Goal: Transaction & Acquisition: Purchase product/service

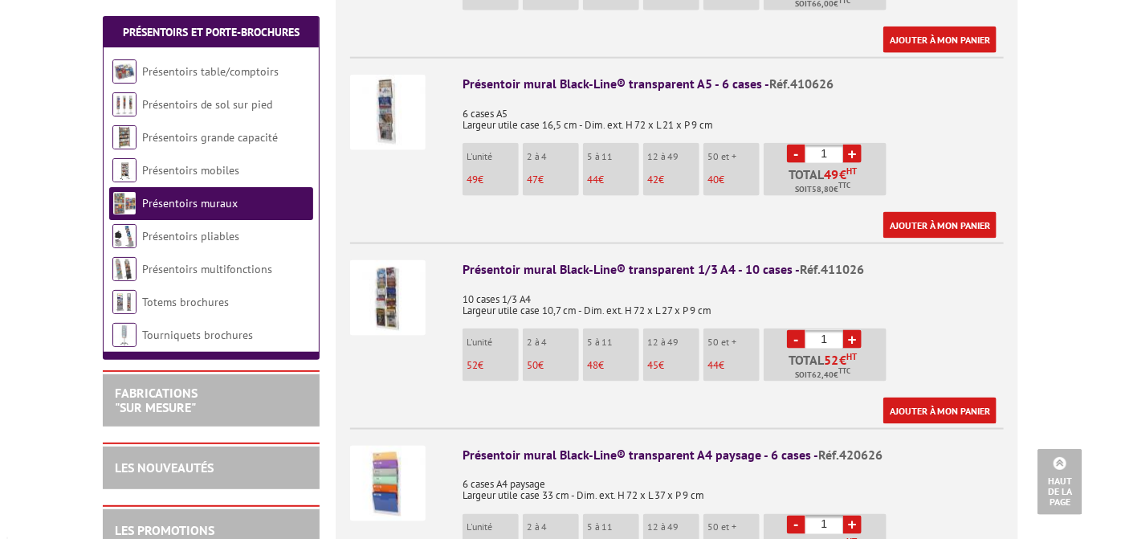
scroll to position [803, 0]
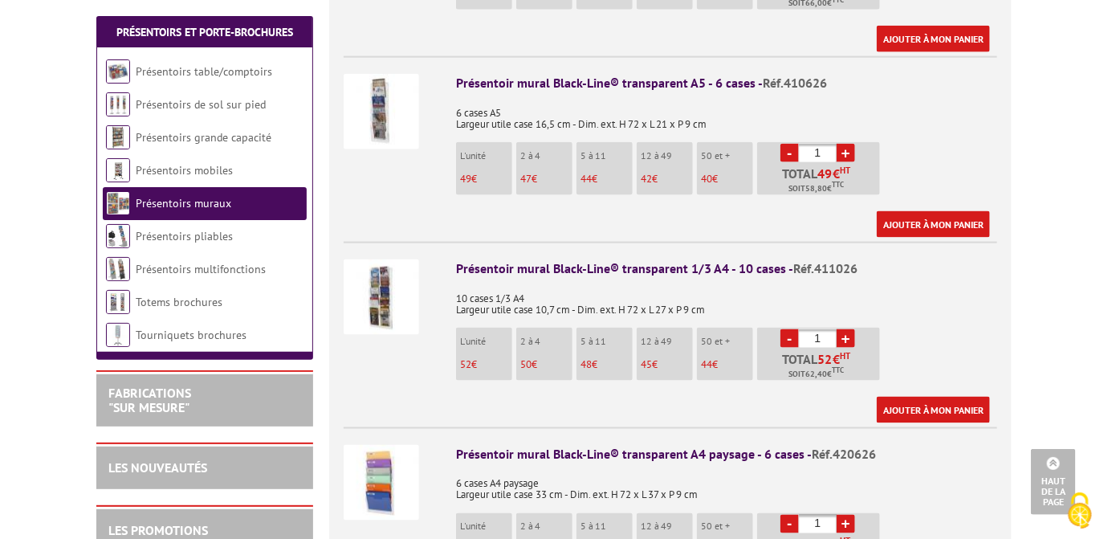
click at [373, 112] on img at bounding box center [382, 112] width 76 height 76
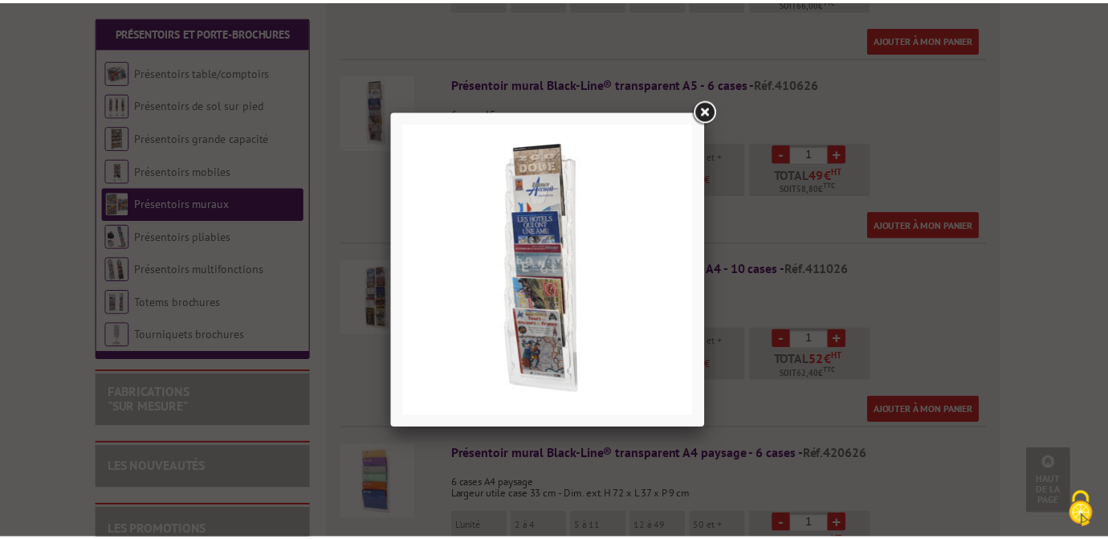
scroll to position [0, 0]
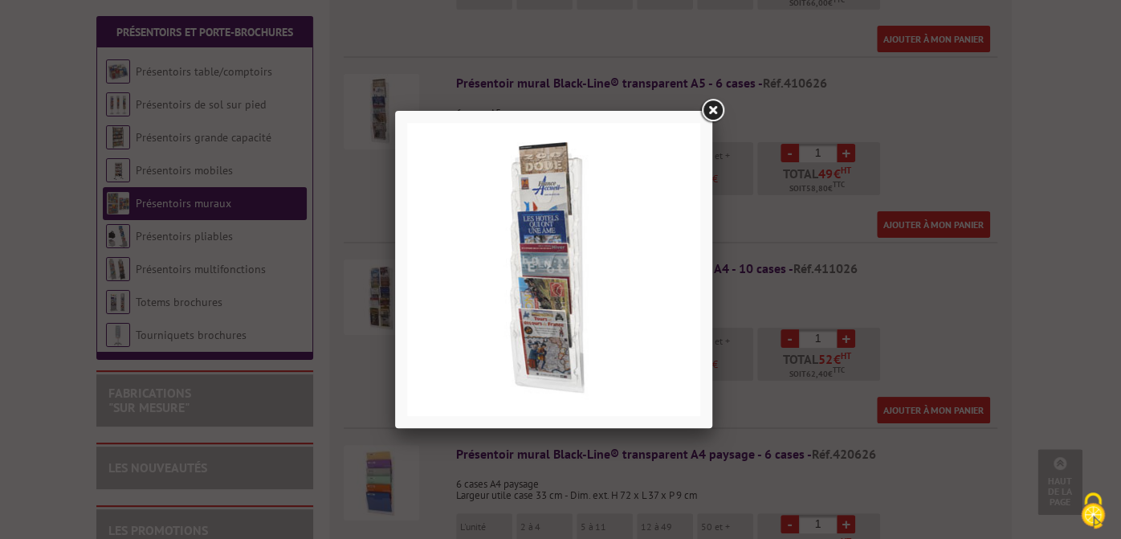
click at [524, 230] on img at bounding box center [553, 269] width 293 height 293
click at [708, 120] on link at bounding box center [712, 110] width 29 height 29
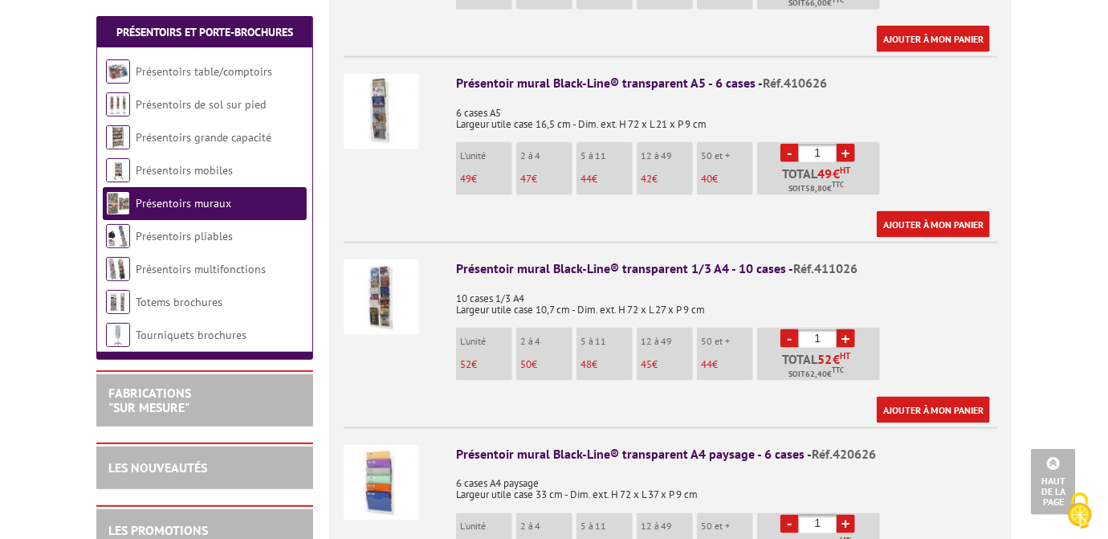
click at [670, 167] on li "12 à 49 42 €" at bounding box center [665, 168] width 56 height 53
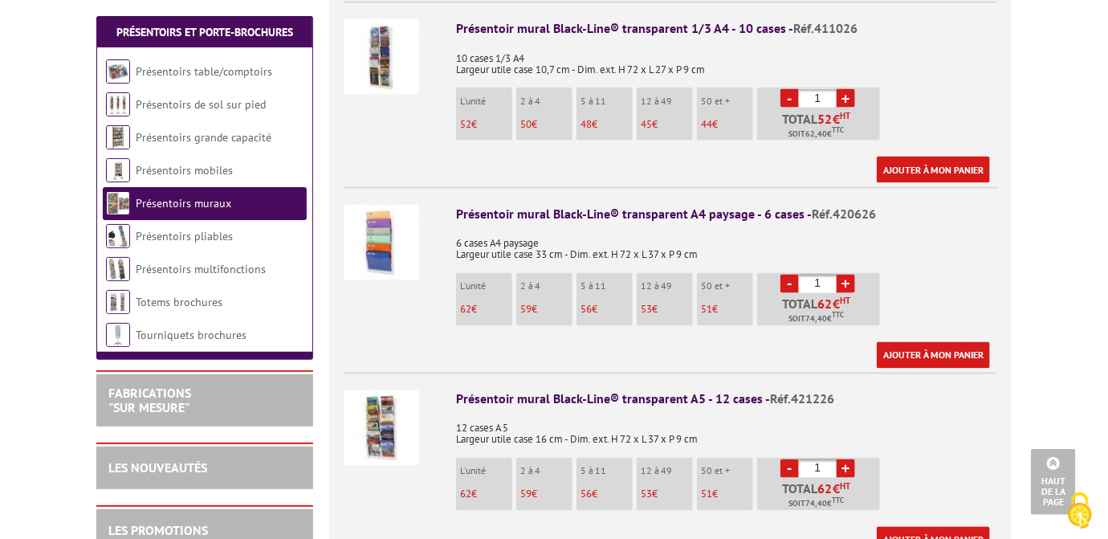
scroll to position [1044, 0]
click at [845, 88] on link "+" at bounding box center [846, 97] width 18 height 18
type input "2"
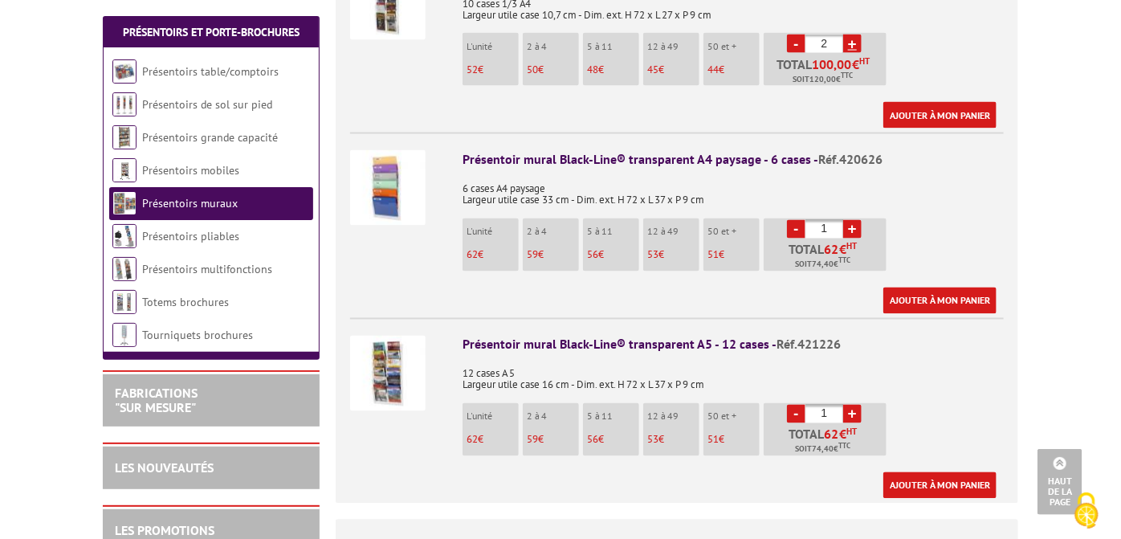
scroll to position [1124, 0]
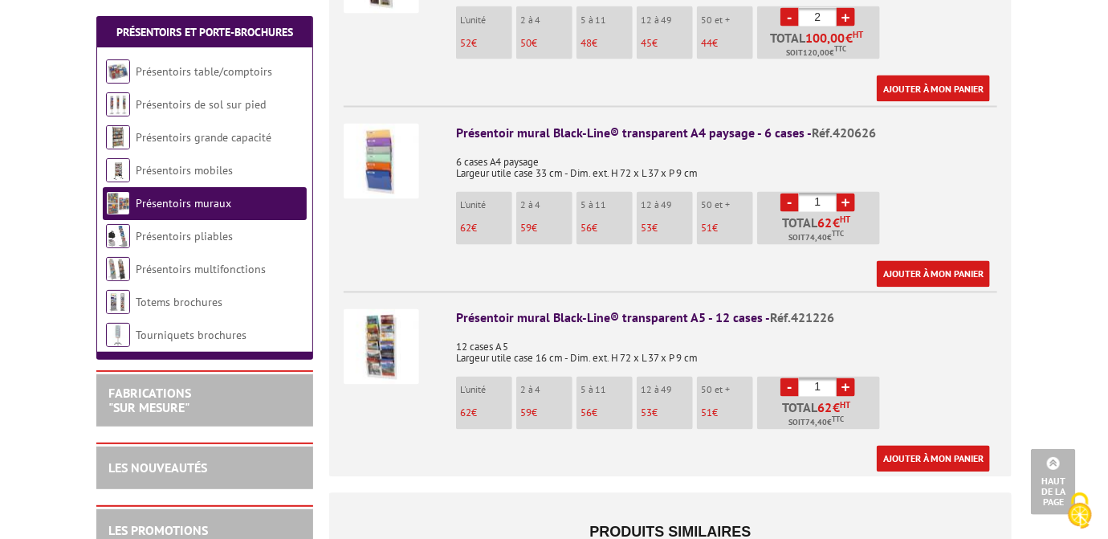
click at [820, 417] on span "74,40" at bounding box center [817, 423] width 22 height 13
click at [906, 446] on link "Ajouter à mon panier" at bounding box center [933, 459] width 113 height 27
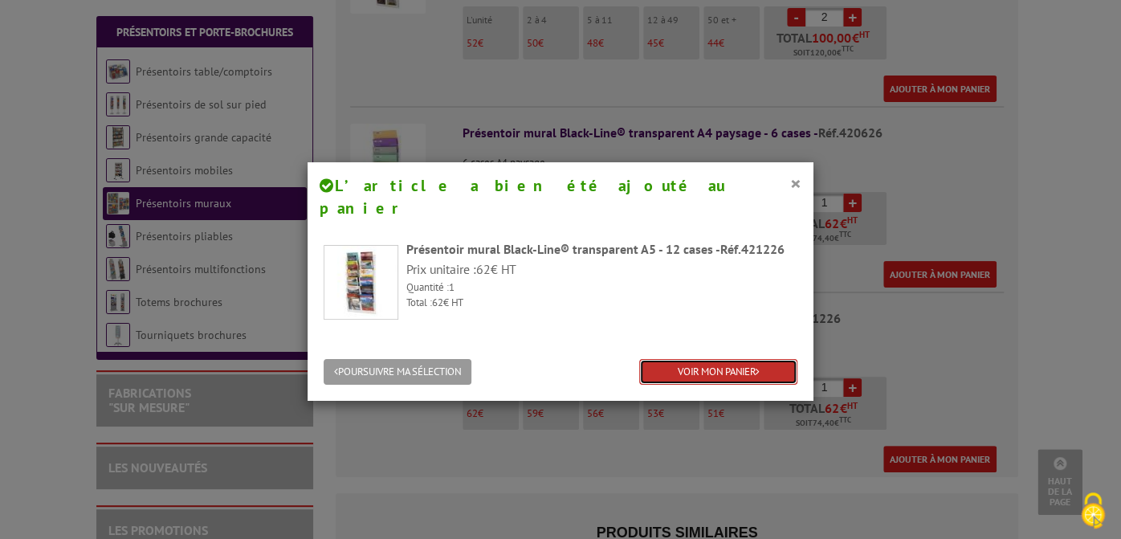
click at [661, 359] on link "VOIR MON PANIER" at bounding box center [718, 372] width 158 height 27
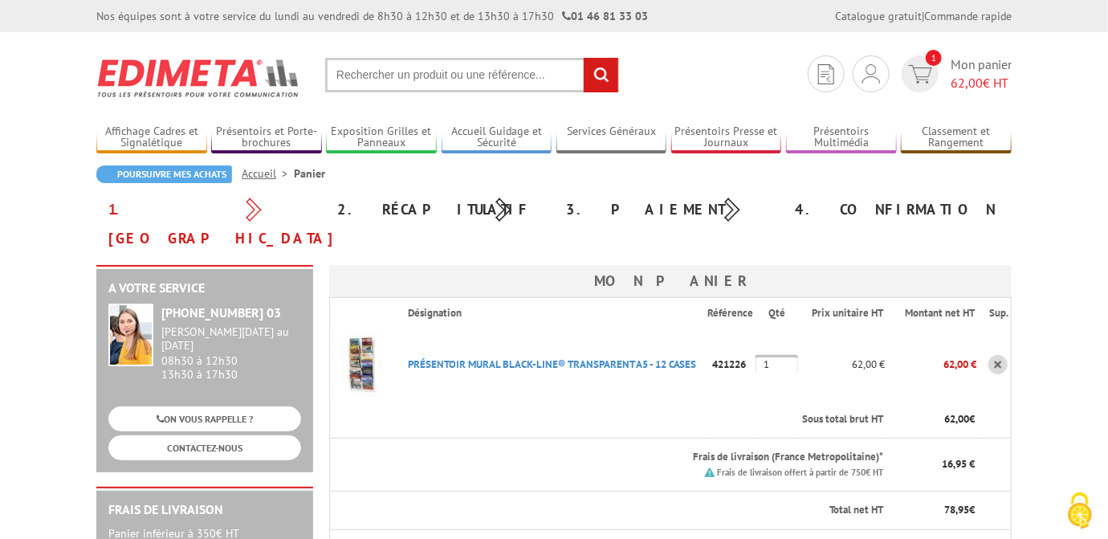
click at [253, 174] on link "Accueil" at bounding box center [268, 173] width 52 height 14
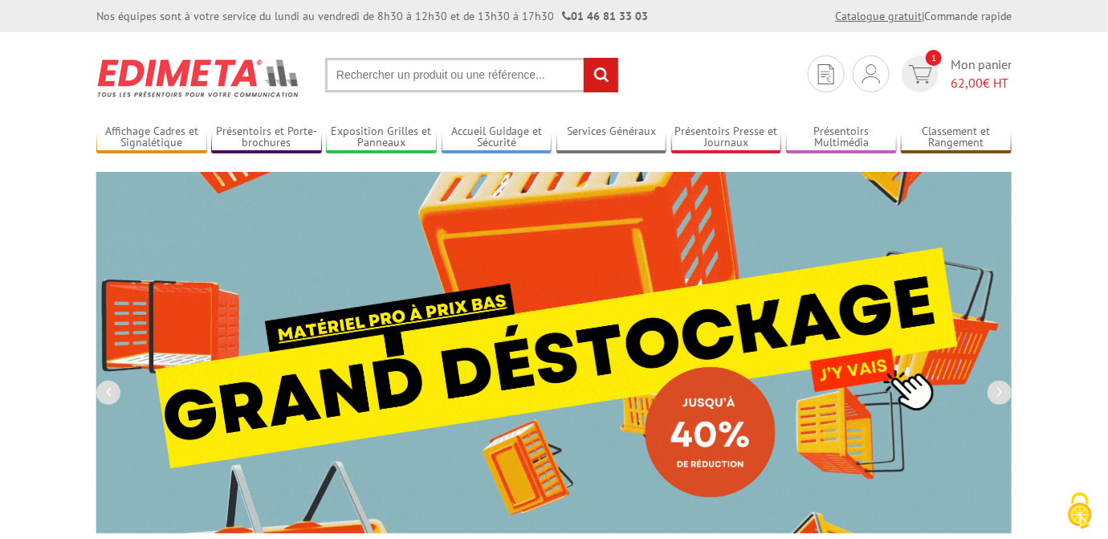
click at [847, 16] on link "Catalogue gratuit" at bounding box center [878, 16] width 87 height 14
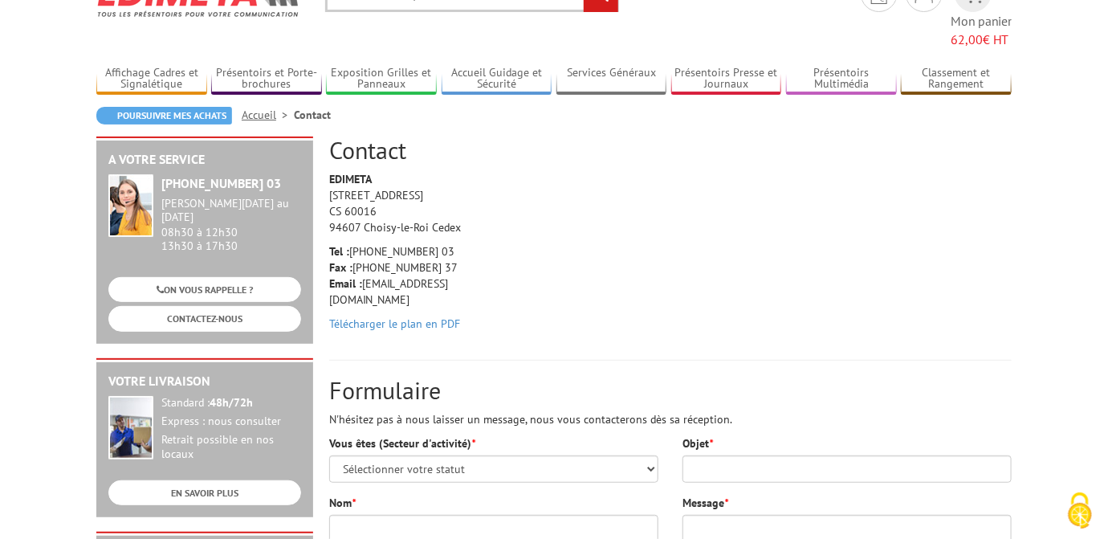
scroll to position [161, 0]
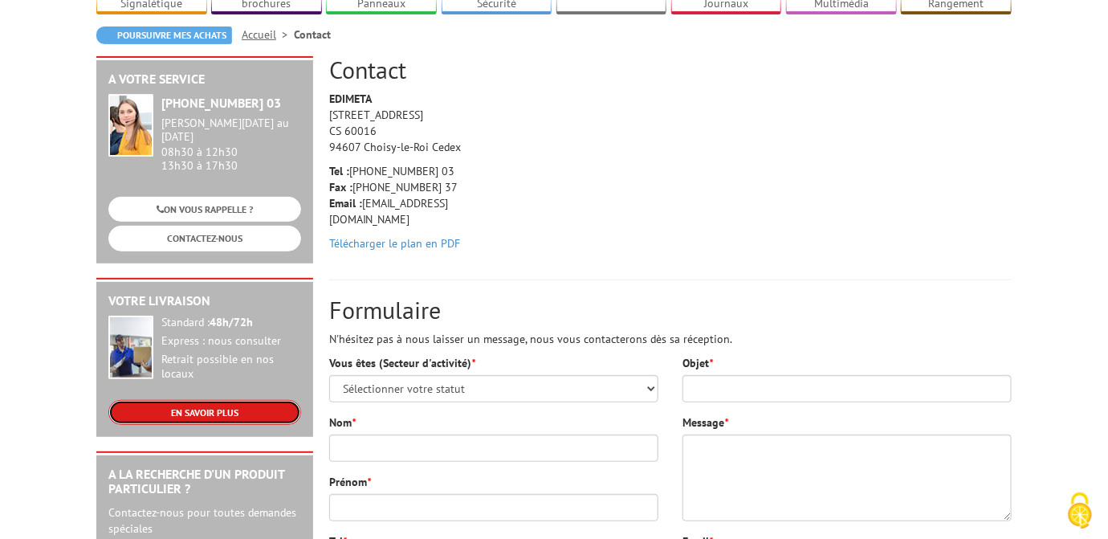
click at [227, 400] on link "EN SAVOIR PLUS" at bounding box center [204, 412] width 193 height 25
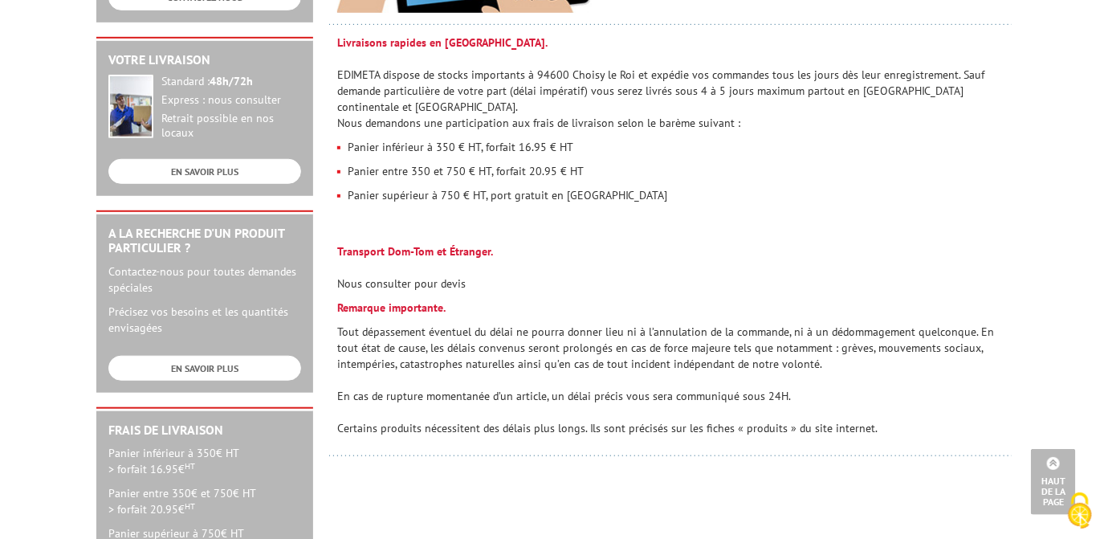
scroll to position [402, 0]
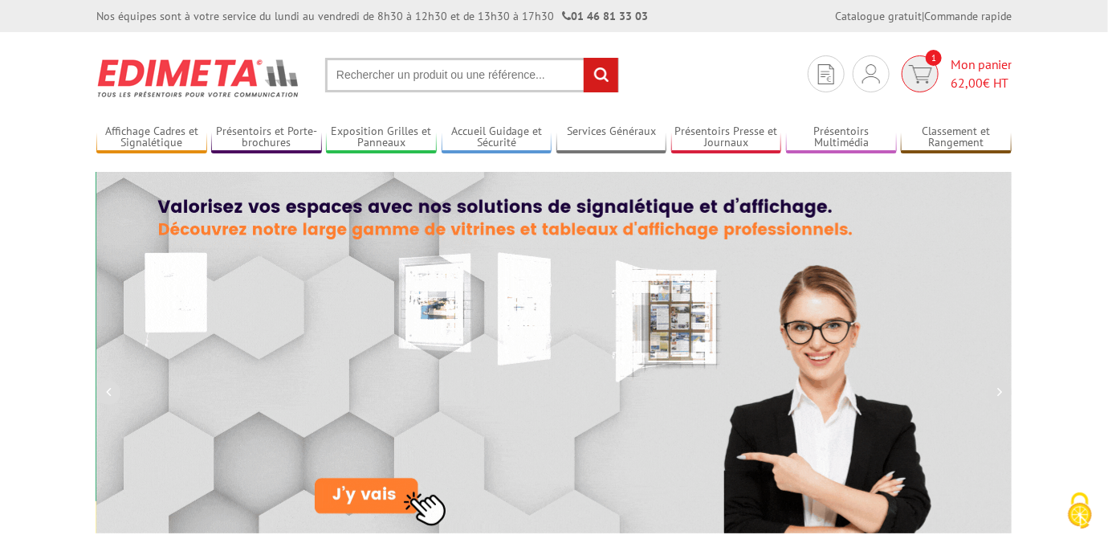
click at [925, 71] on img at bounding box center [920, 74] width 23 height 18
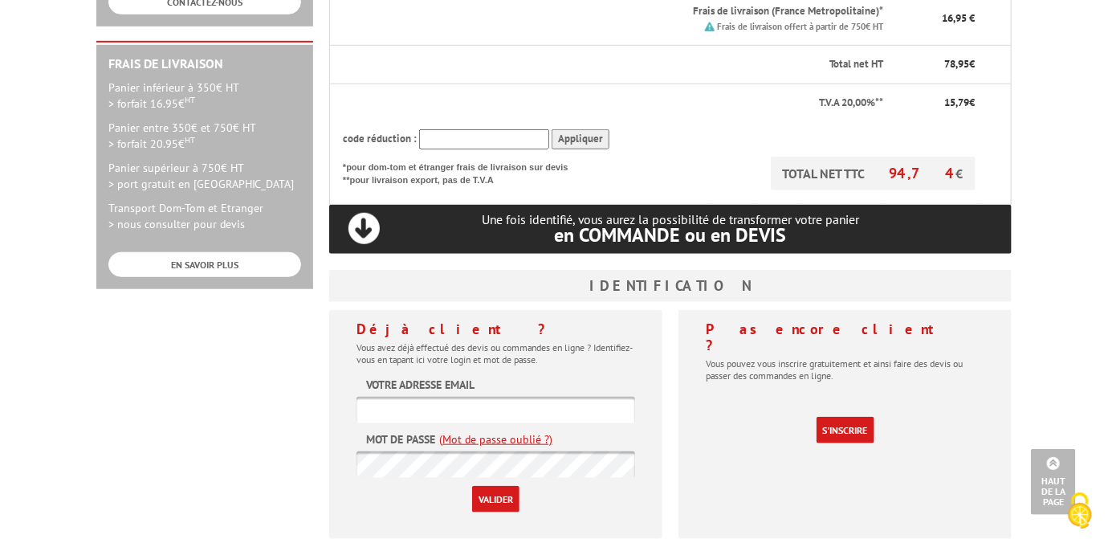
scroll to position [482, 0]
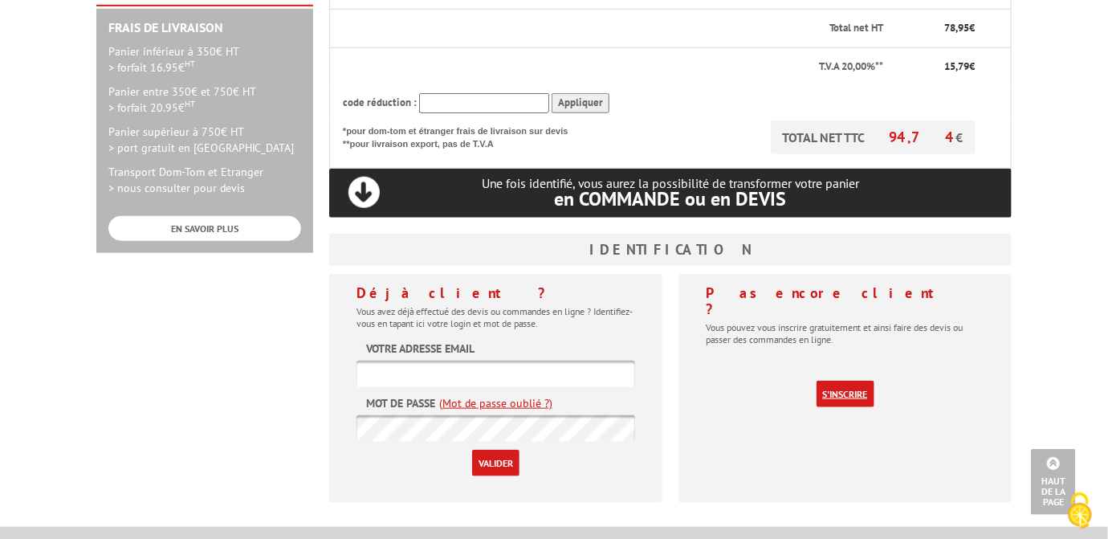
click at [842, 381] on link "S'inscrire" at bounding box center [846, 394] width 58 height 27
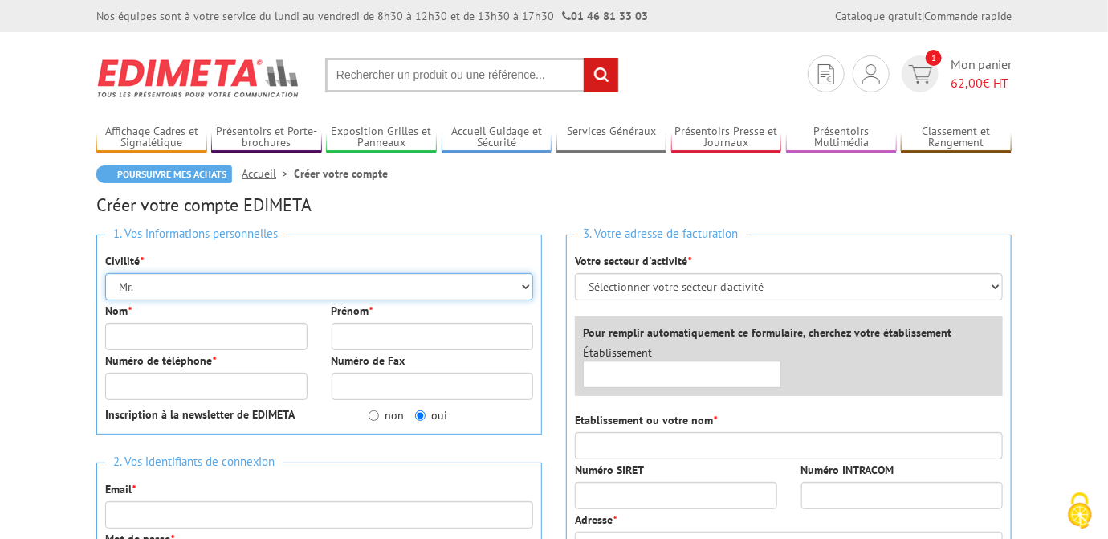
click at [145, 287] on select "Mr. Mme. Mlle." at bounding box center [319, 286] width 428 height 27
select select "Mme."
click at [105, 273] on select "Mr. Mme. Mlle." at bounding box center [319, 286] width 428 height 27
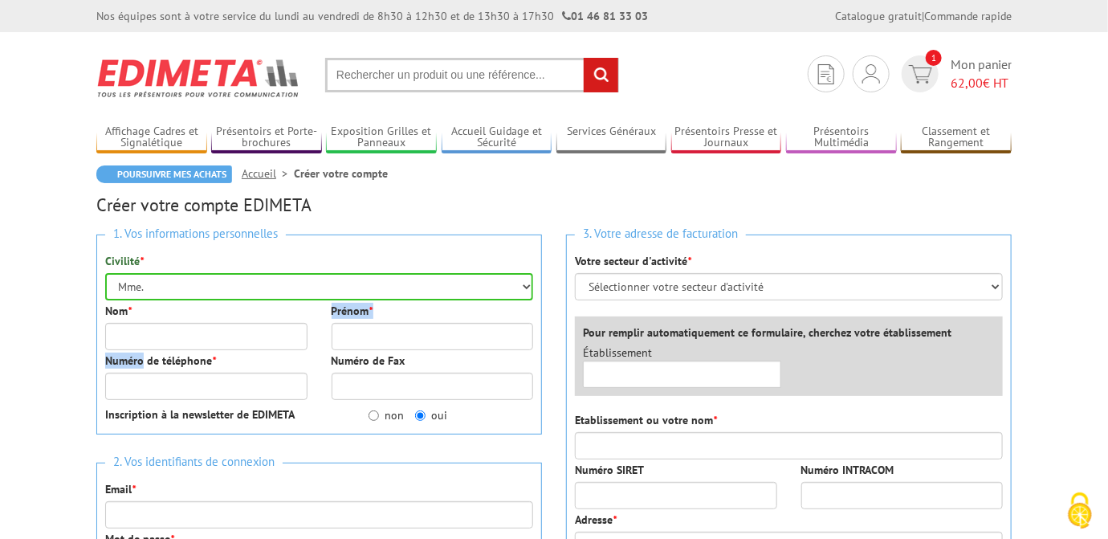
drag, startPoint x: 144, startPoint y: 355, endPoint x: 142, endPoint y: 342, distance: 13.0
click at [142, 345] on div "1. Vos informations personnelles Civilité * Mr. Mme. Mlle. Nom * Prénom * Numér…" at bounding box center [319, 335] width 446 height 200
click at [142, 338] on input "Nom *" at bounding box center [206, 336] width 202 height 27
type input "REYNAUD"
type input "Christiane"
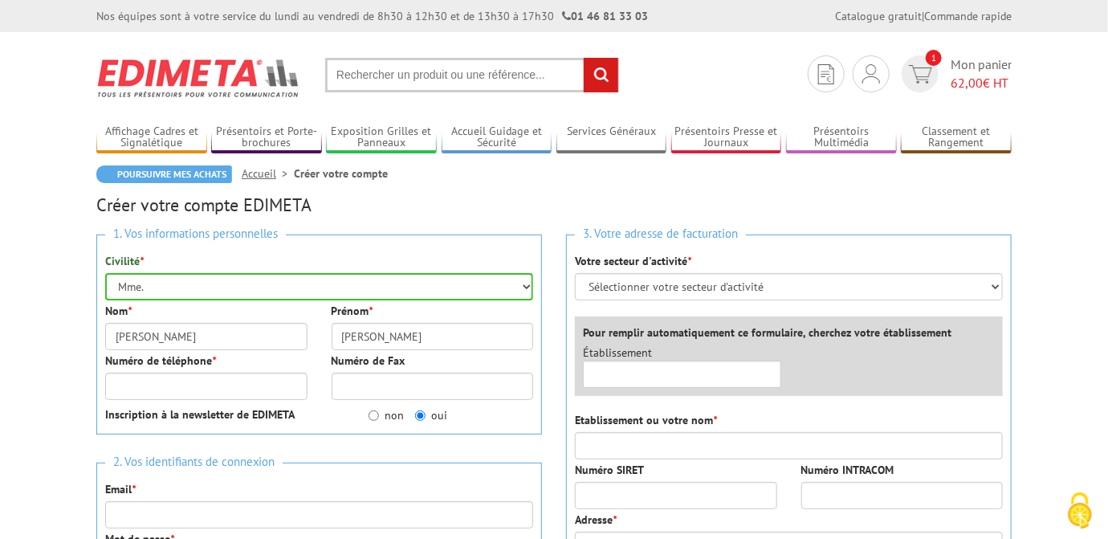
type input "0686736841"
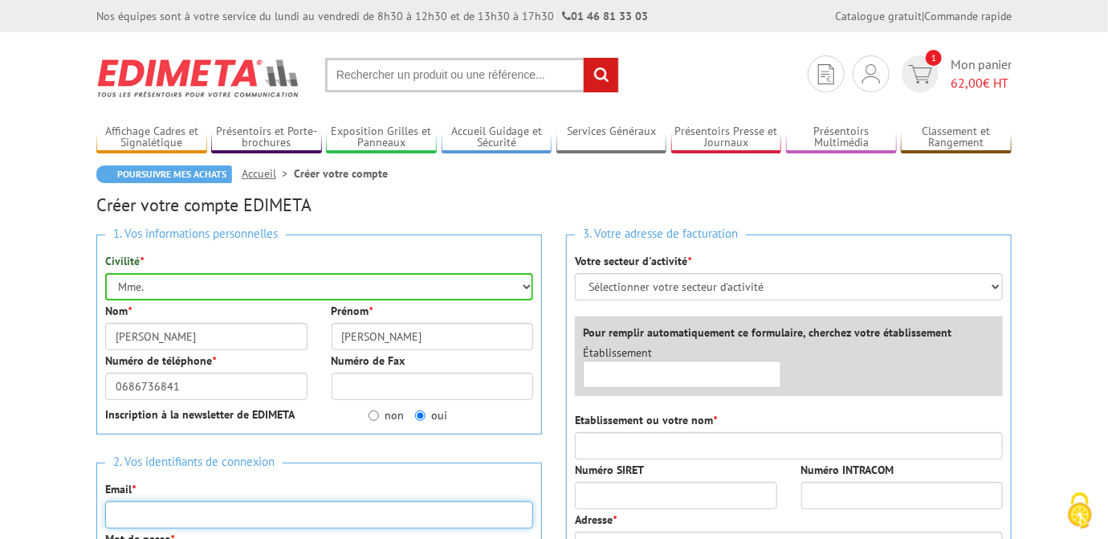
type input "christiane.reynaud@wanadoo.fr"
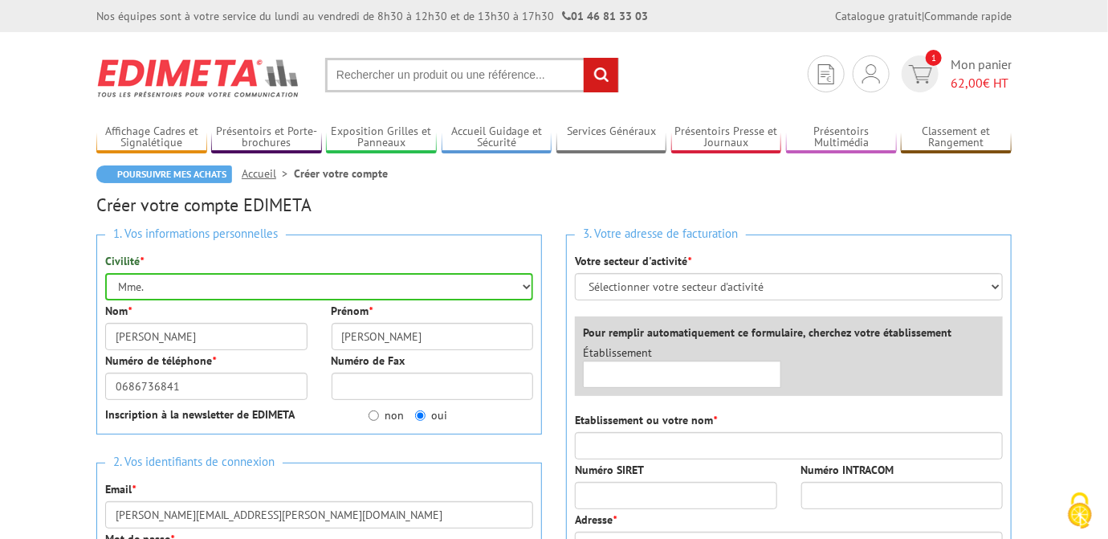
type input "Ecossi'yourte"
type input "2 rue de Cossigny"
type input "77173"
type input "CHEVRY COSSIGNY"
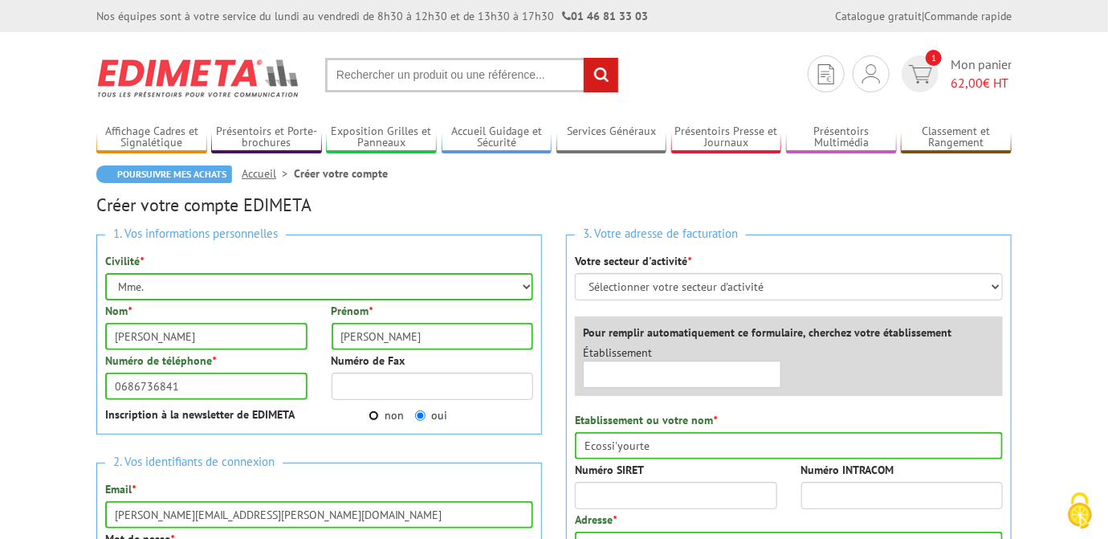
click at [376, 414] on input "non" at bounding box center [374, 415] width 10 height 10
radio input "true"
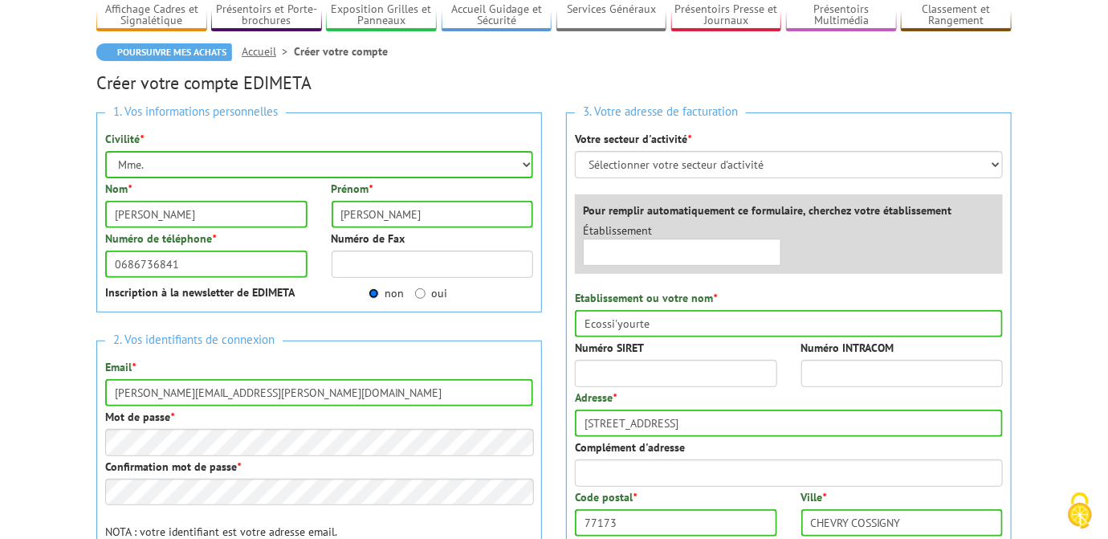
scroll to position [161, 0]
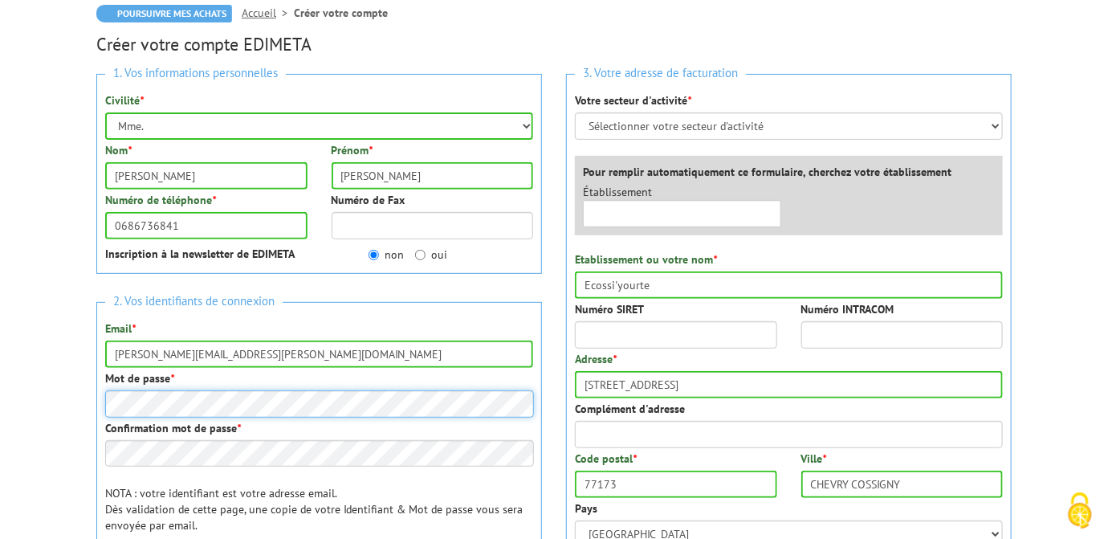
click at [104, 399] on div "2. Vos identifiants de connexion Email * christiane.reynaud@wanadoo.fr Mot de p…" at bounding box center [319, 426] width 446 height 248
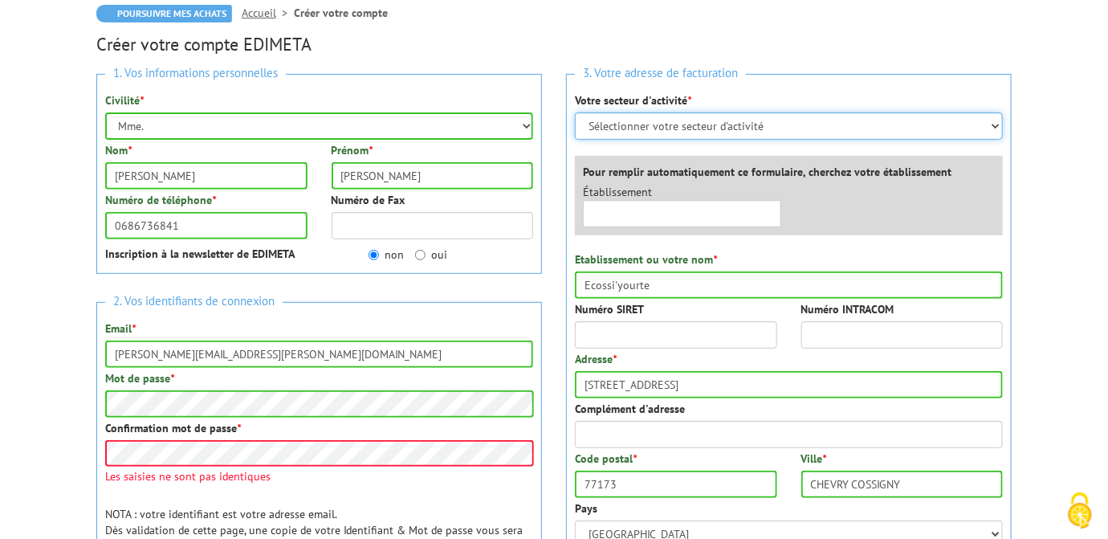
click at [997, 130] on select "Sélectionner votre secteur d'activité Administrations et collectivités Magasins…" at bounding box center [789, 125] width 428 height 27
select select "878"
click at [575, 112] on select "Sélectionner votre secteur d'activité Administrations et collectivités Magasins…" at bounding box center [789, 125] width 428 height 27
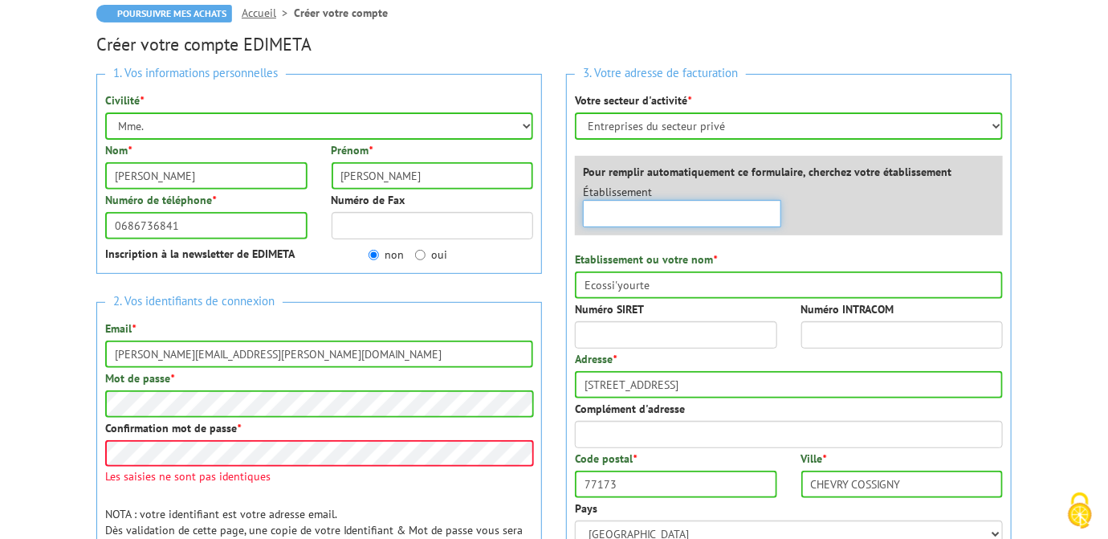
click at [708, 219] on input "text" at bounding box center [682, 213] width 198 height 27
type input "Ecossi"
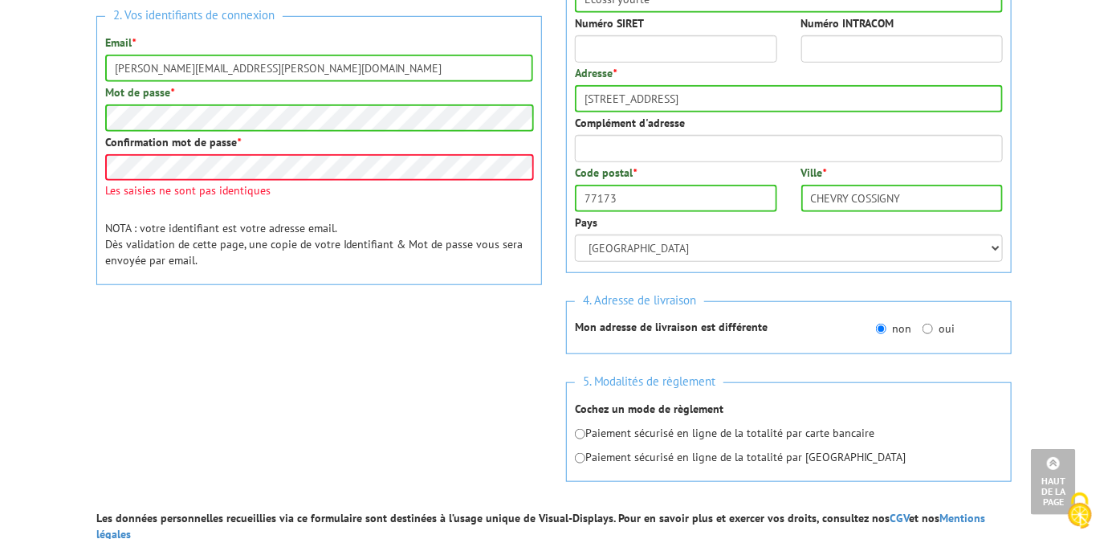
scroll to position [527, 0]
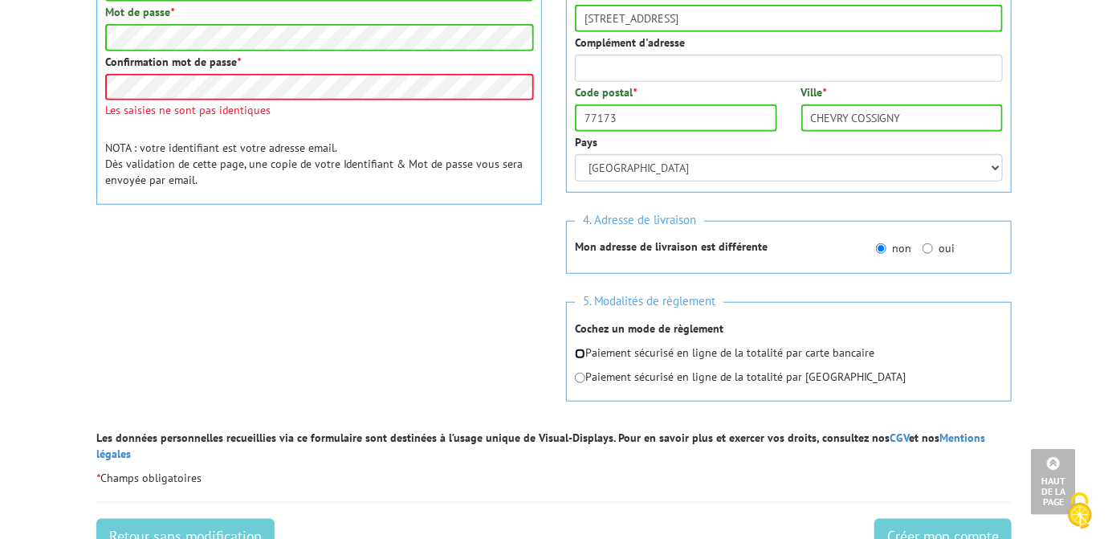
click at [578, 351] on input "radio" at bounding box center [580, 354] width 10 height 10
radio input "true"
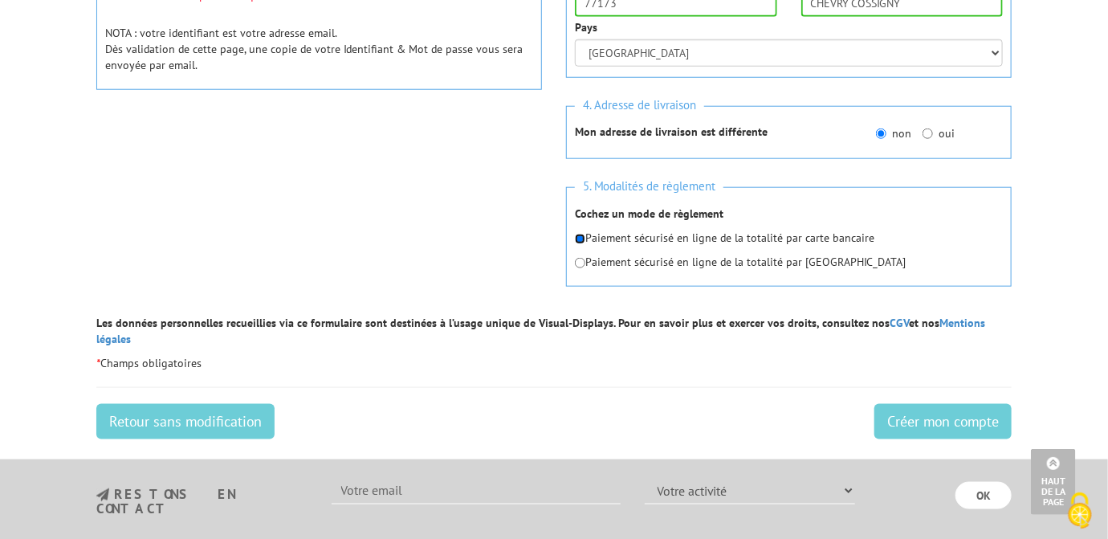
scroll to position [688, 0]
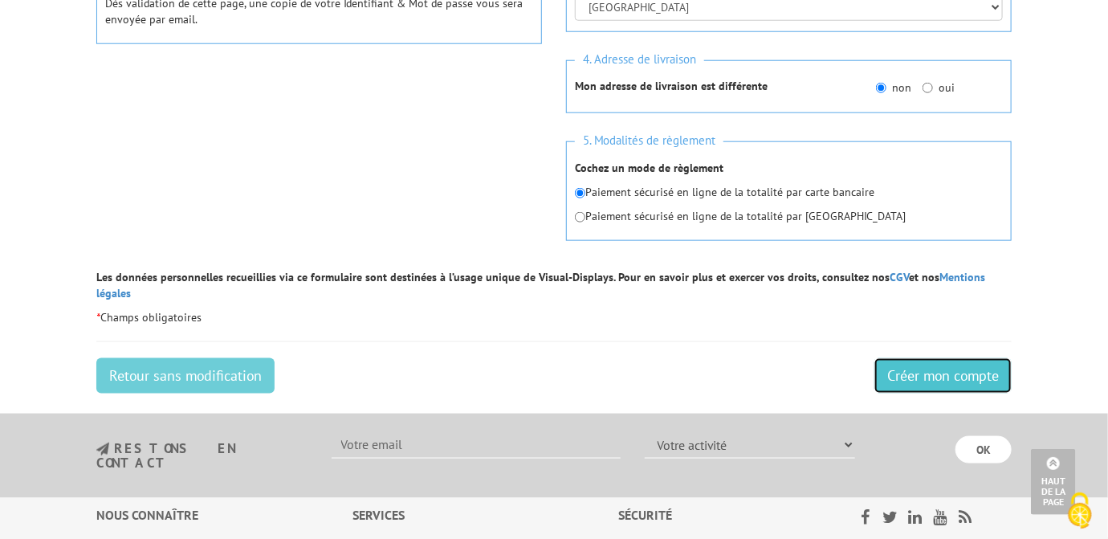
click at [892, 358] on input "Créer mon compte" at bounding box center [943, 375] width 137 height 35
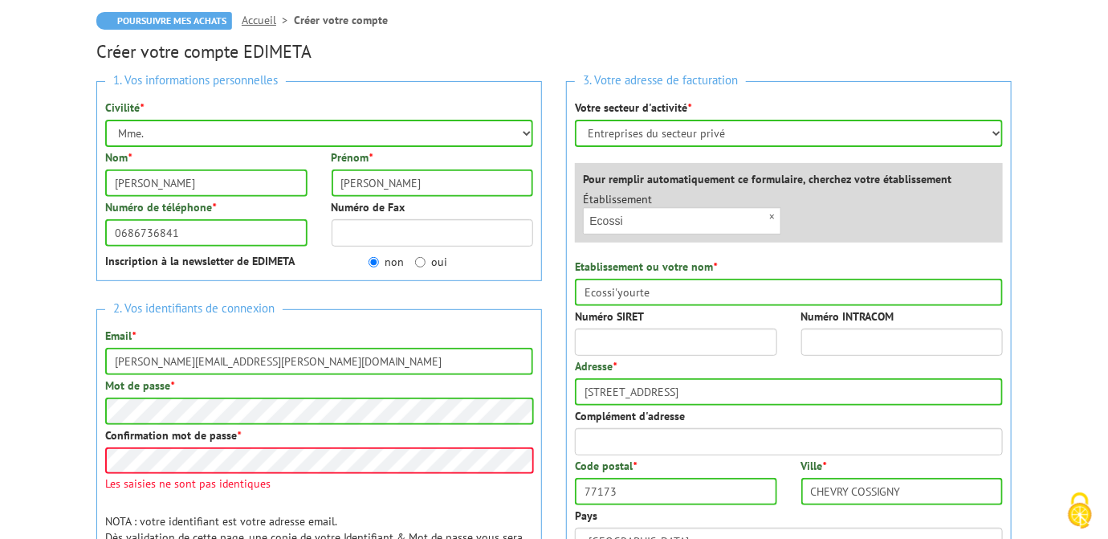
scroll to position [126, 0]
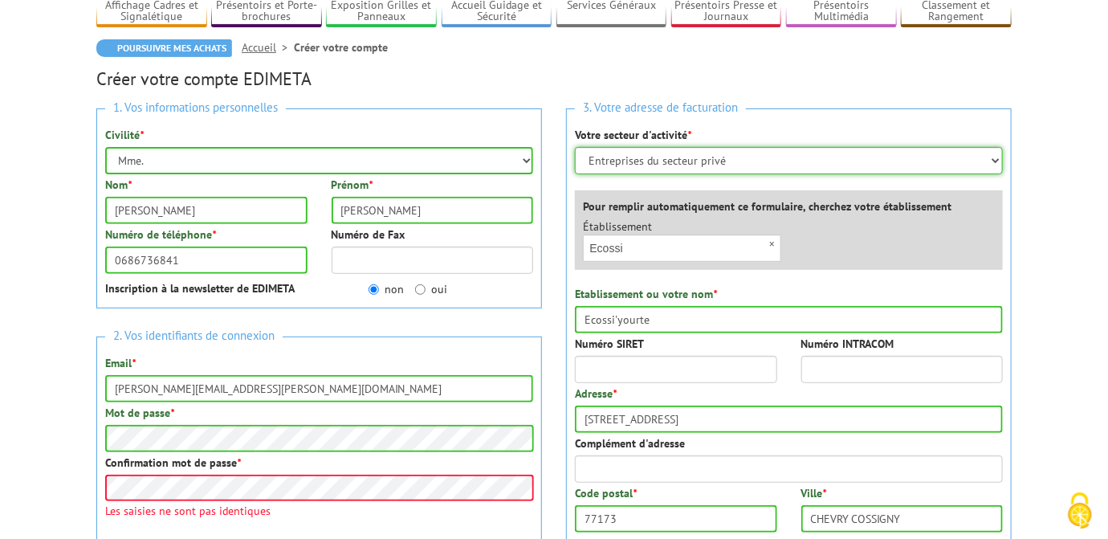
click at [998, 163] on select "Sélectionner votre secteur d'activité Administrations et collectivités Magasins…" at bounding box center [789, 160] width 428 height 27
click at [575, 147] on select "Sélectionner votre secteur d'activité Administrations et collectivités Magasins…" at bounding box center [789, 160] width 428 height 27
click at [648, 250] on input "Ecossi" at bounding box center [682, 248] width 198 height 27
click at [629, 248] on input "Ecossi"yourte" at bounding box center [682, 248] width 198 height 27
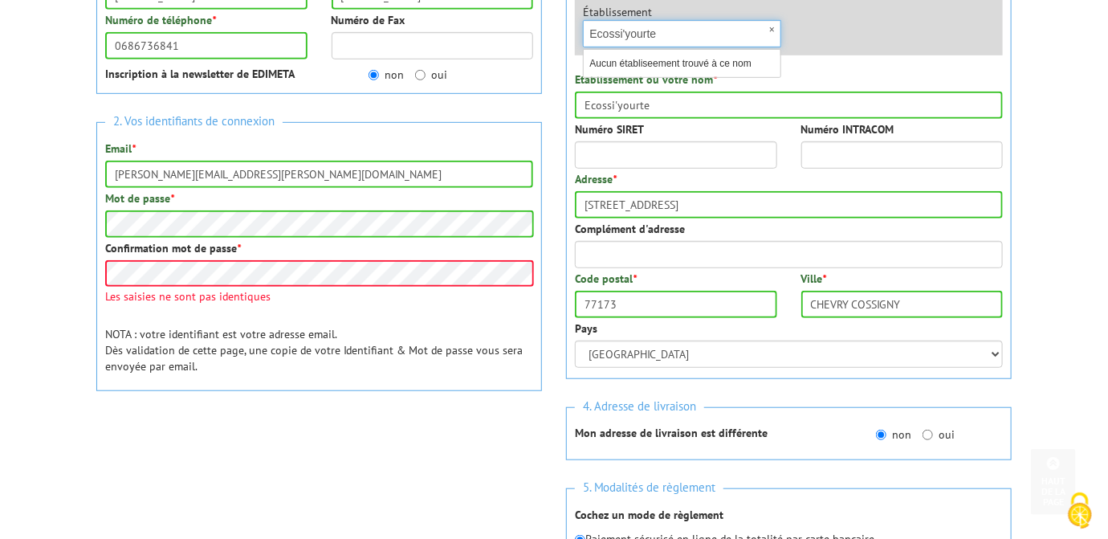
scroll to position [367, 0]
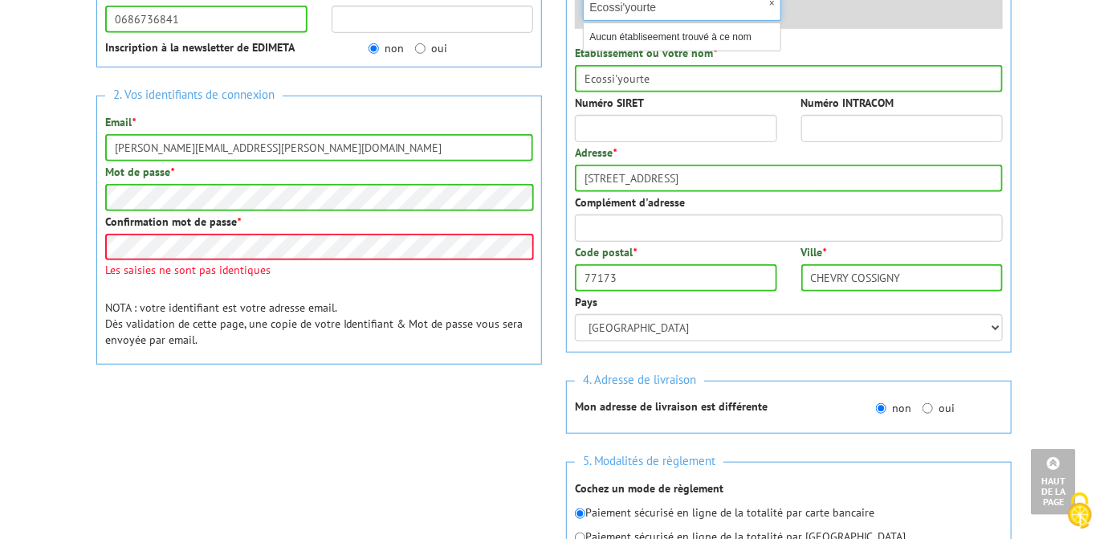
type input "Ecossi'yourte"
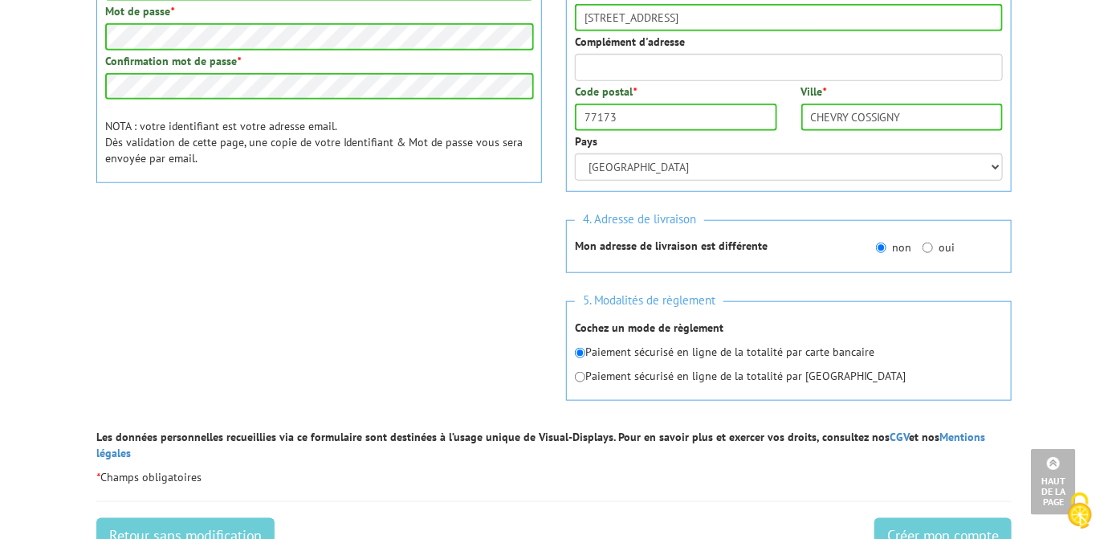
scroll to position [608, 0]
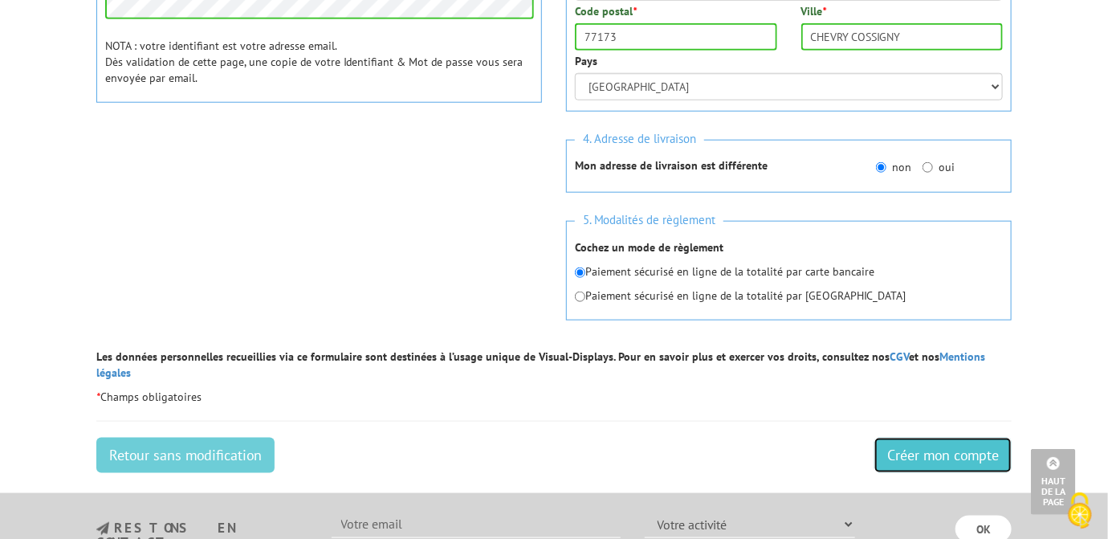
click at [900, 438] on input "Créer mon compte" at bounding box center [943, 455] width 137 height 35
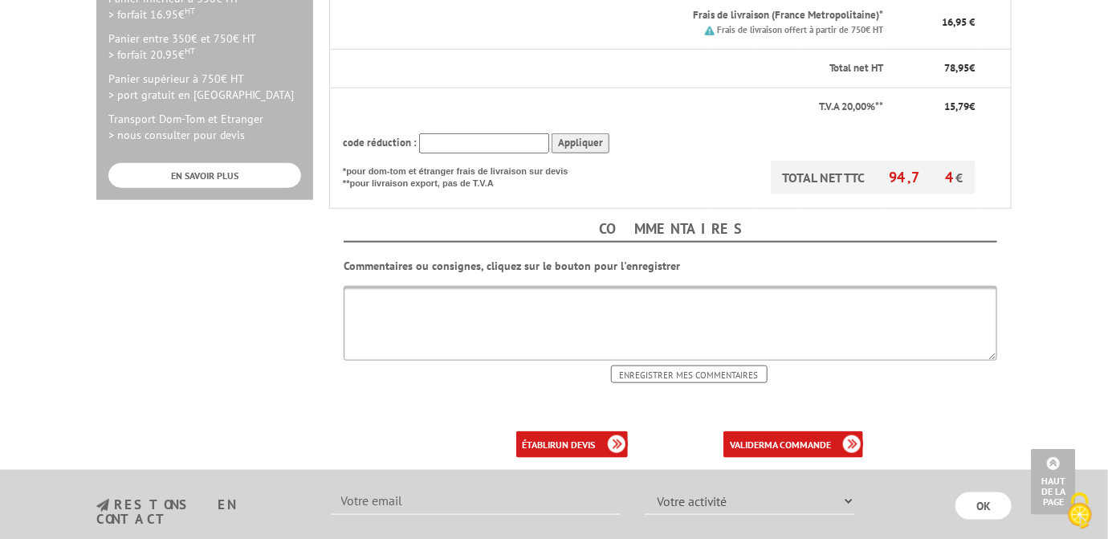
scroll to position [482, 0]
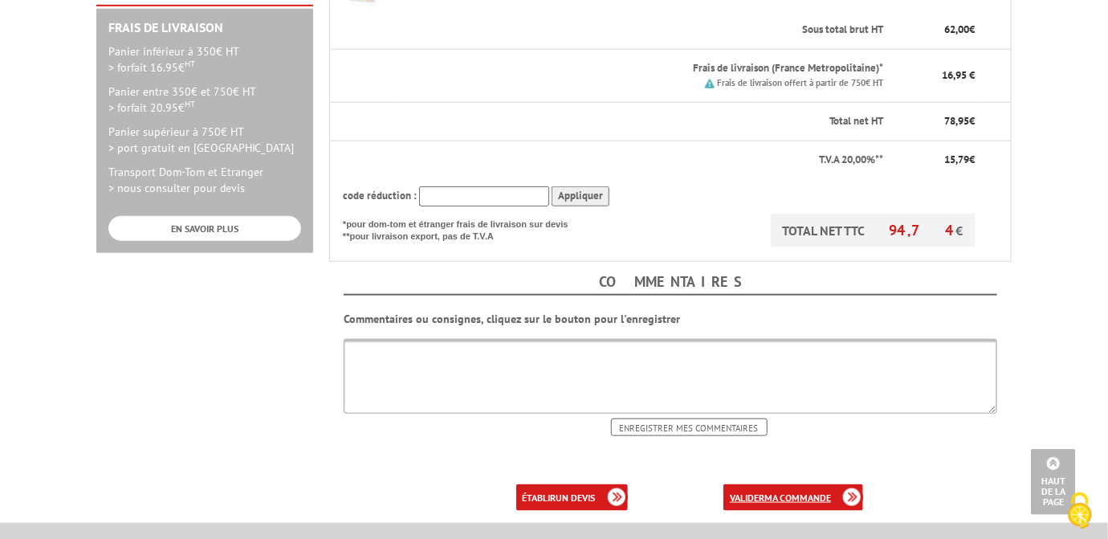
click at [810, 492] on b "ma commande" at bounding box center [798, 498] width 67 height 12
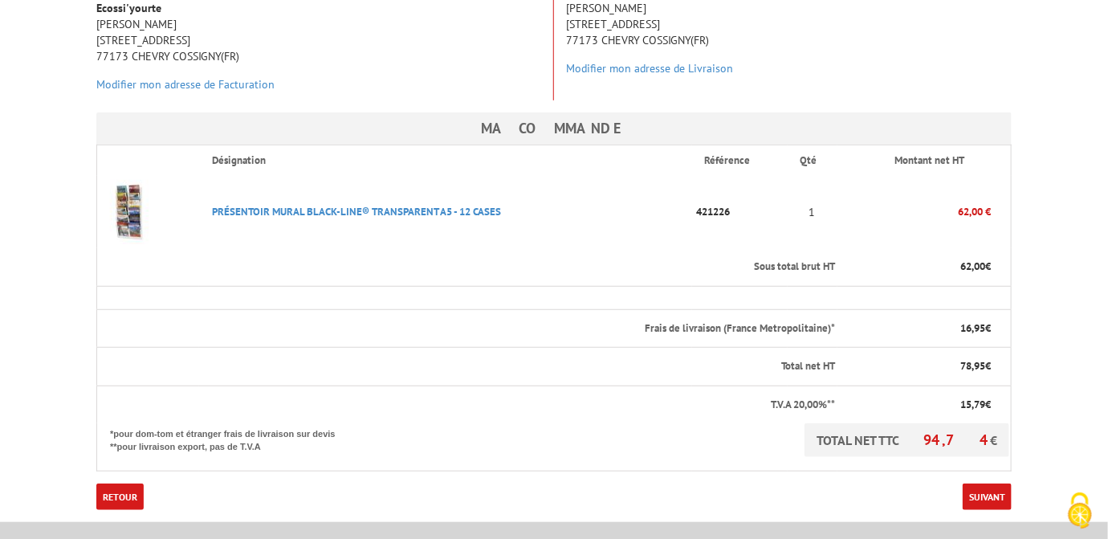
scroll to position [321, 0]
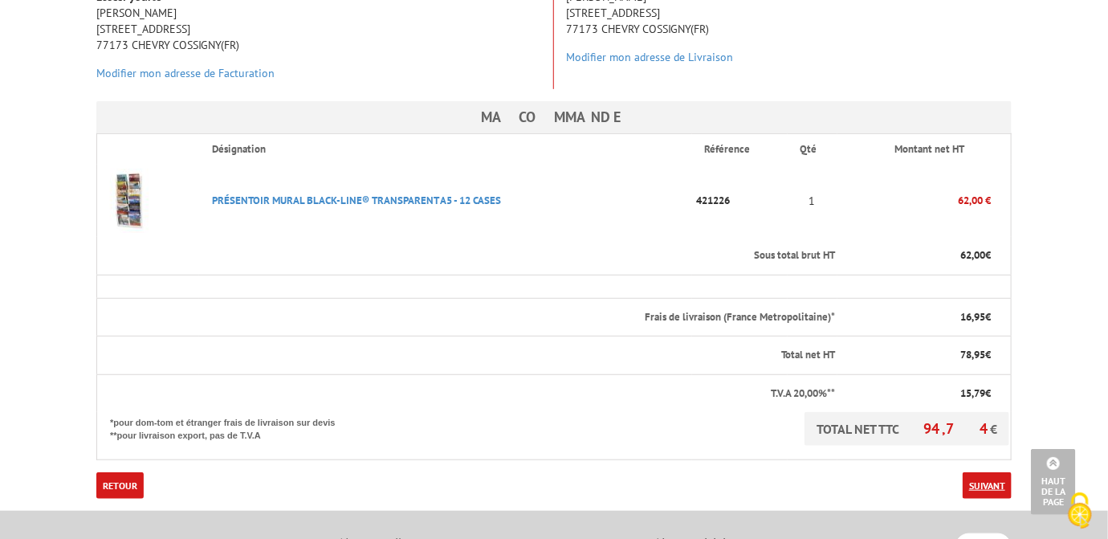
click at [983, 472] on link "Suivant" at bounding box center [987, 485] width 49 height 27
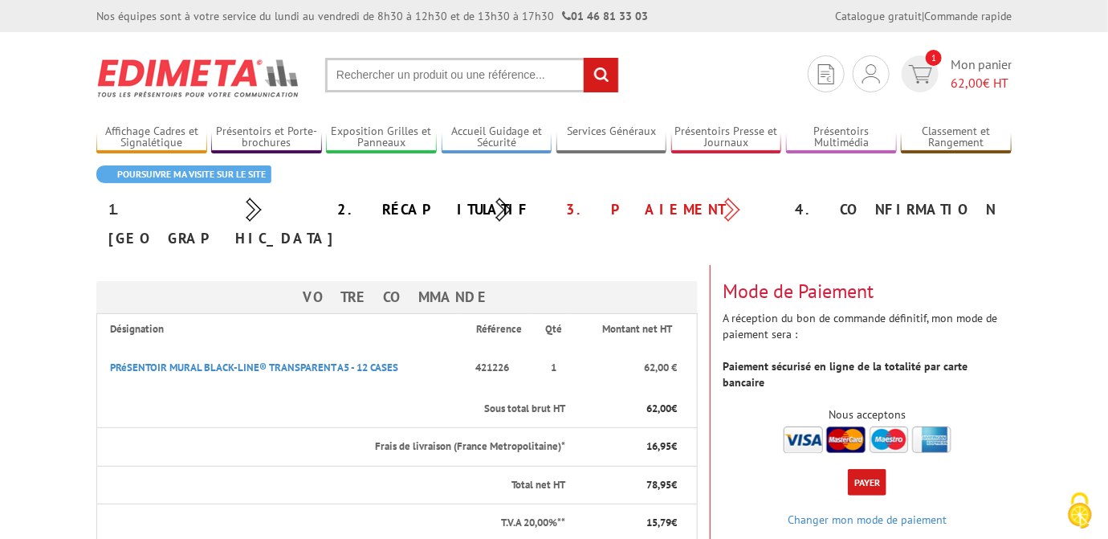
click at [802, 427] on img at bounding box center [868, 440] width 168 height 27
click at [862, 469] on button "Payer" at bounding box center [867, 482] width 39 height 27
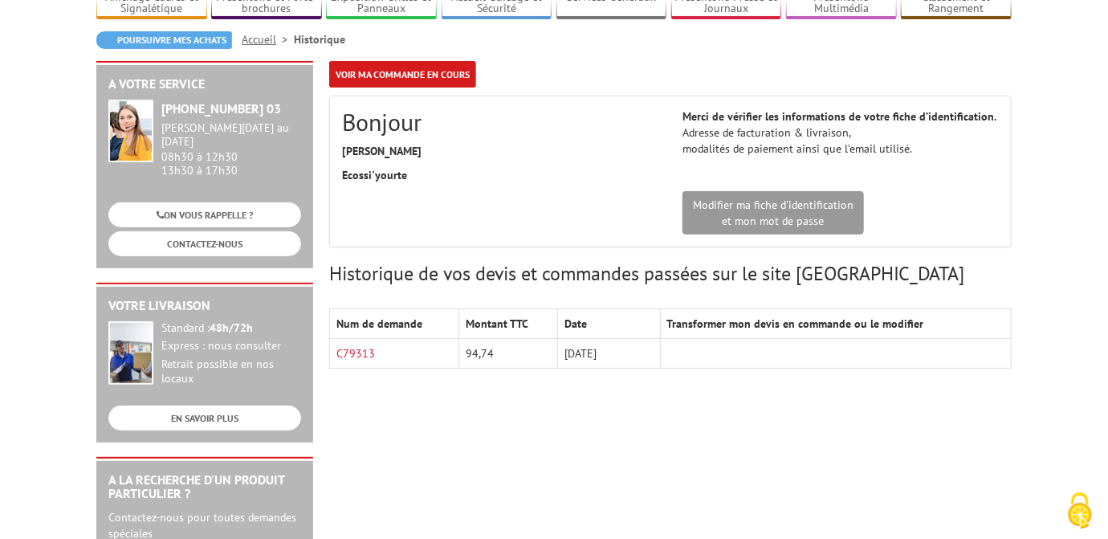
scroll to position [161, 0]
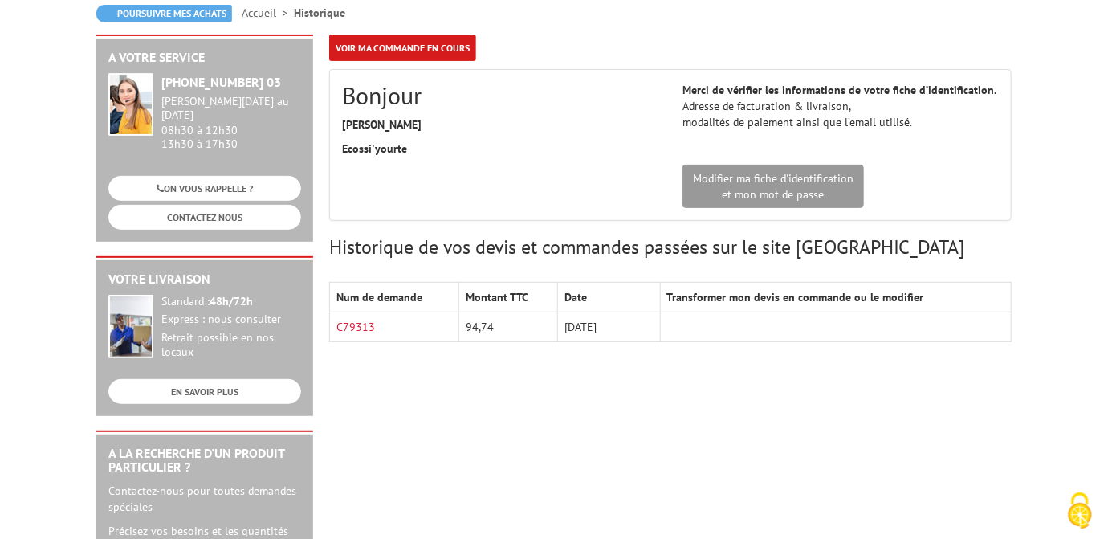
drag, startPoint x: 351, startPoint y: 100, endPoint x: 647, endPoint y: 325, distance: 372.5
click at [647, 325] on div "Voir ma commande en cours Bonjour [PERSON_NAME] Ecossi'yourte Adresse de factur…" at bounding box center [670, 201] width 699 height 332
copy div "onjour [PERSON_NAME]yourte Merci de vérifier les informations de votre fiche d’…"
click at [665, 475] on div "A votre service [PHONE_NUMBER] 03 [PERSON_NAME][DATE] au [DATE] 08h30 à 12h30 1…" at bounding box center [554, 463] width 932 height 856
click at [477, 459] on div "A votre service [PHONE_NUMBER] 03 [PERSON_NAME][DATE] au [DATE] 08h30 à 12h30 1…" at bounding box center [554, 463] width 932 height 856
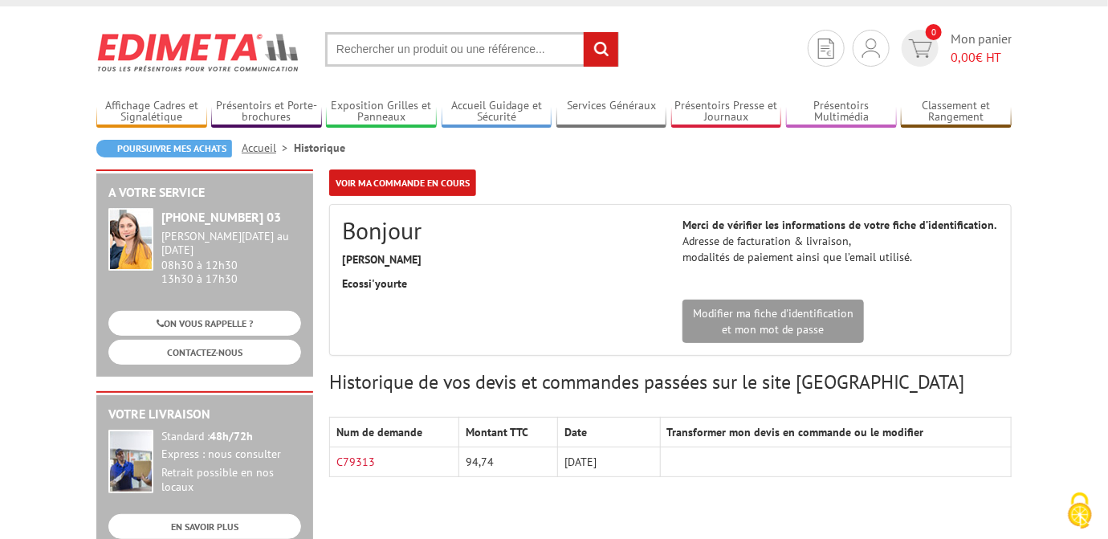
scroll to position [0, 0]
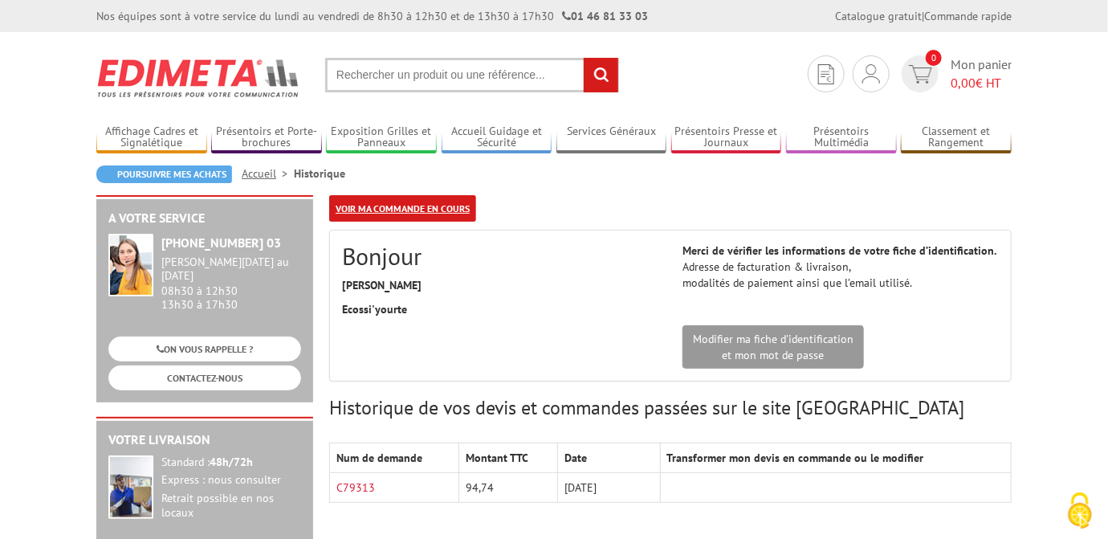
click at [424, 215] on link "Voir ma commande en cours" at bounding box center [402, 208] width 147 height 27
